Goal: Task Accomplishment & Management: Manage account settings

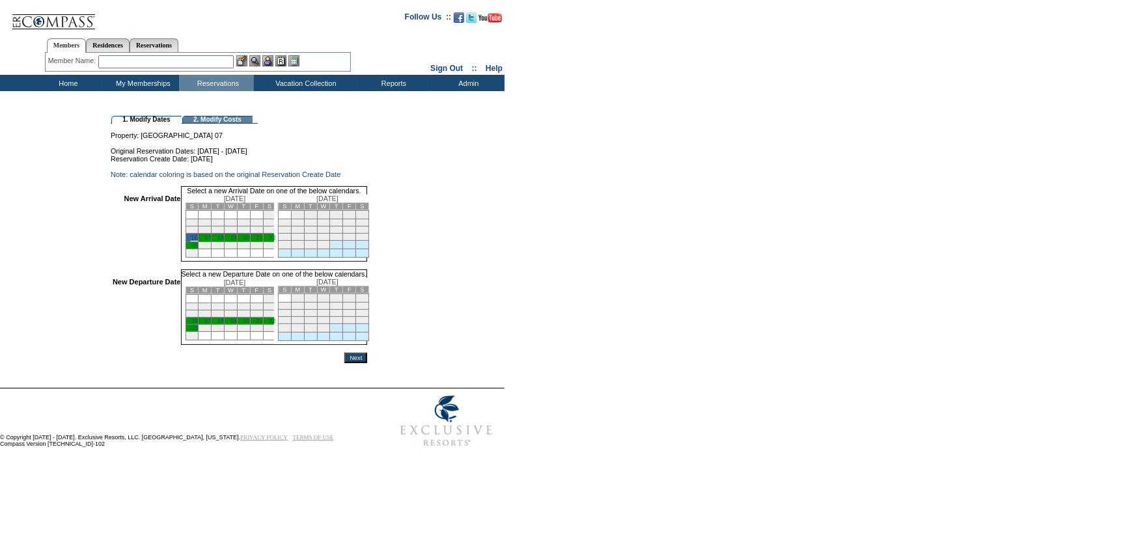
click at [249, 324] on link "20" at bounding box center [246, 321] width 7 height 7
click at [367, 363] on input "Next" at bounding box center [355, 358] width 23 height 10
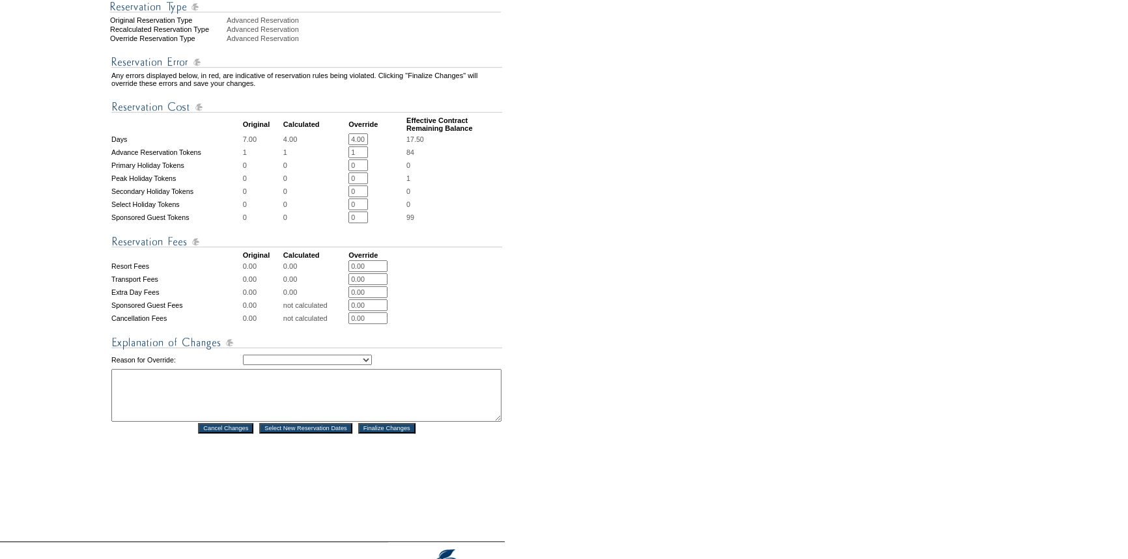
scroll to position [414, 0]
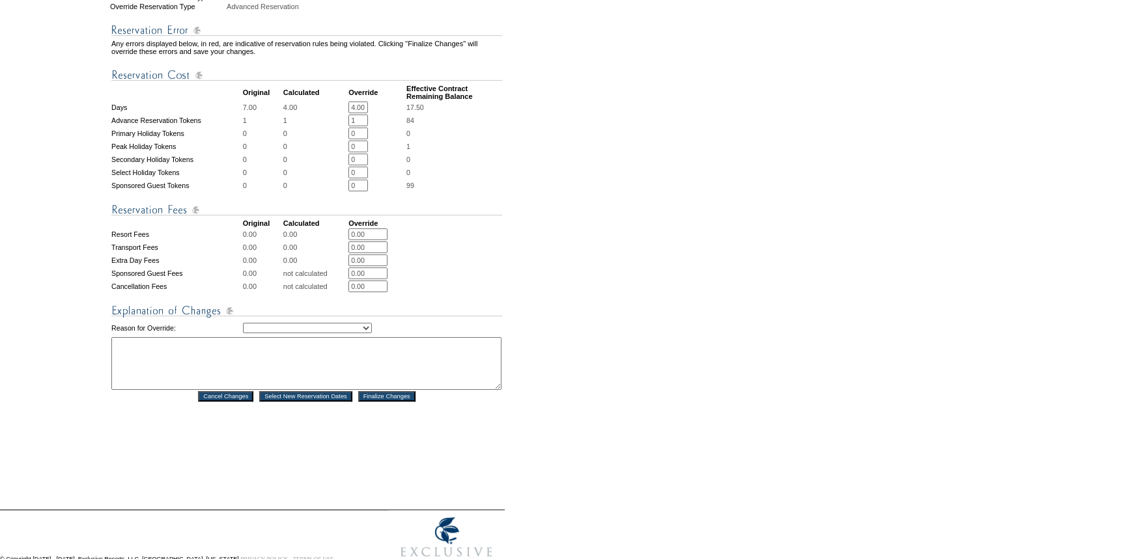
click at [303, 333] on select "Creating Continuous Stay Days Rebooked After Cancellation Editing Occupant Expe…" at bounding box center [307, 328] width 129 height 10
select select "1043"
click at [243, 333] on select "Creating Continuous Stay Days Rebooked After Cancellation Editing Occupant Expe…" at bounding box center [307, 328] width 129 height 10
click at [247, 390] on textarea at bounding box center [306, 363] width 390 height 53
type textarea "Per email from Fritz. MB"
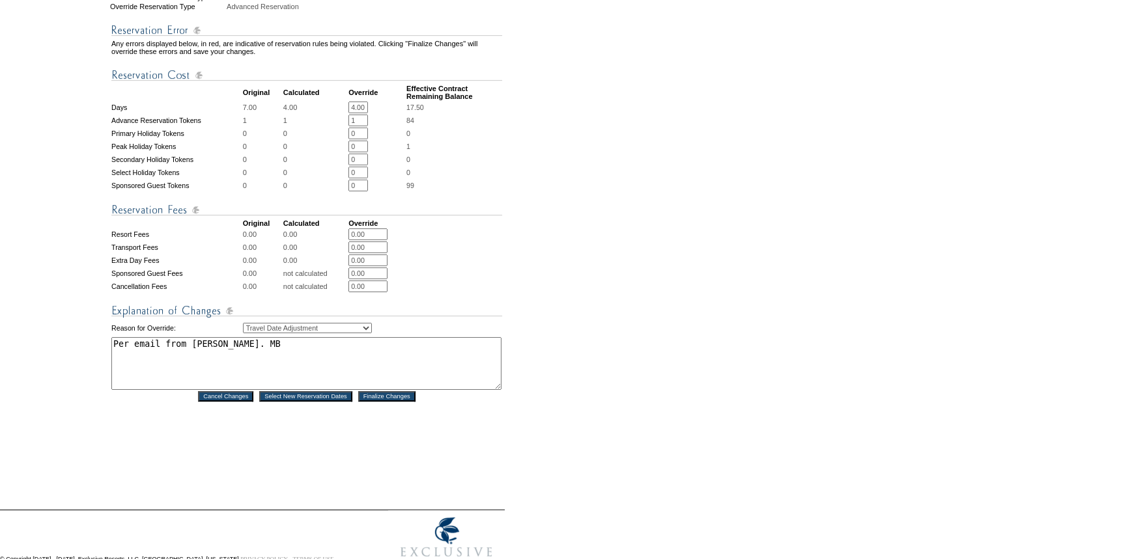
click at [371, 402] on input "Finalize Changes" at bounding box center [386, 396] width 57 height 10
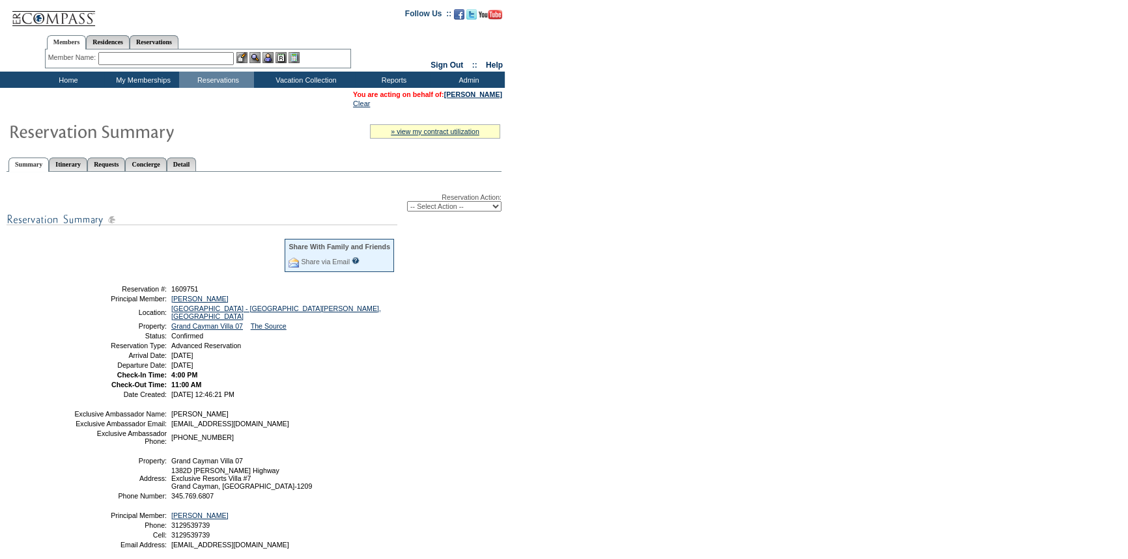
click at [149, 249] on td at bounding box center [179, 260] width 208 height 42
drag, startPoint x: 167, startPoint y: 40, endPoint x: 154, endPoint y: 47, distance: 15.4
click at [167, 40] on link "Reservations" at bounding box center [154, 42] width 49 height 14
click at [120, 63] on input "text" at bounding box center [123, 58] width 57 height 13
paste input "1760043"
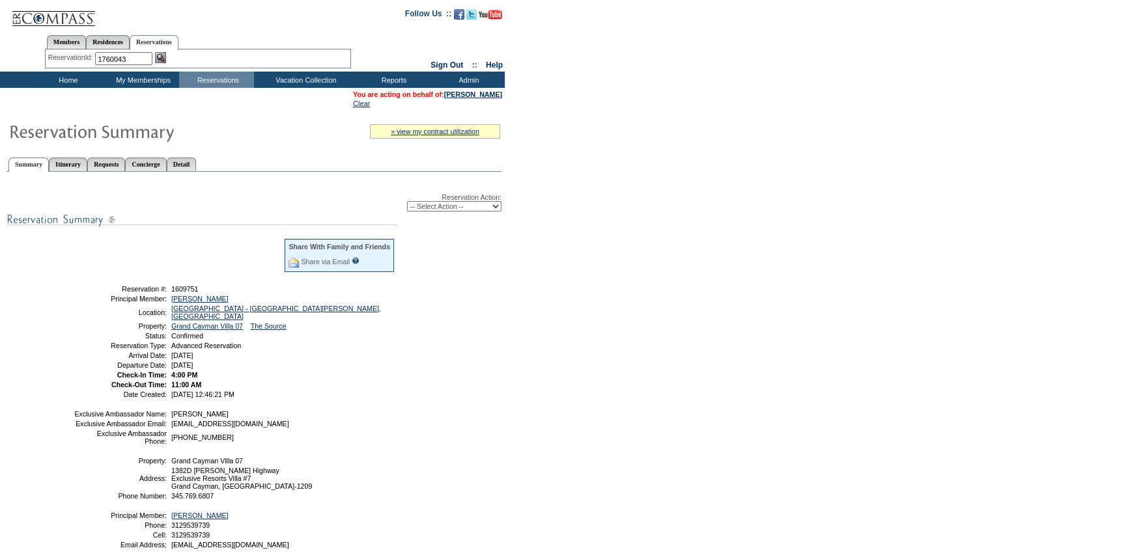
type input "1760043"
click at [163, 59] on img at bounding box center [160, 57] width 11 height 11
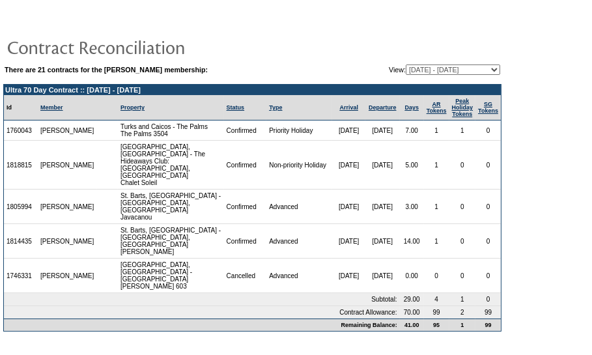
click at [16, 135] on td "1760043" at bounding box center [21, 130] width 34 height 20
copy td "1760043"
click at [406, 69] on select "[DATE] - [DATE] [DATE] - [DATE] [DATE] - [DATE] [DATE] - [DATE] [DATE] - [DATE]…" at bounding box center [453, 69] width 94 height 10
select select "126049"
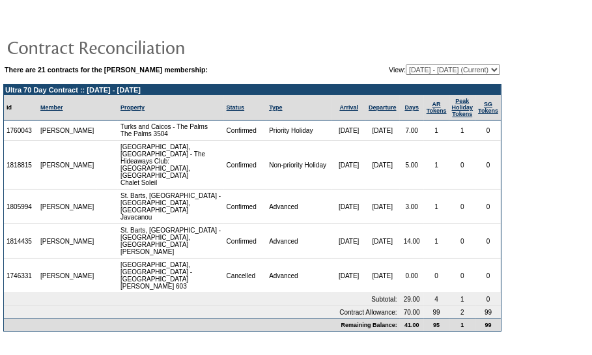
click at [406, 64] on select "[DATE] - [DATE] [DATE] - [DATE] [DATE] - [DATE] [DATE] - [DATE] [DATE] - [DATE]…" at bounding box center [453, 69] width 94 height 10
